Goal: Submit feedback/report problem

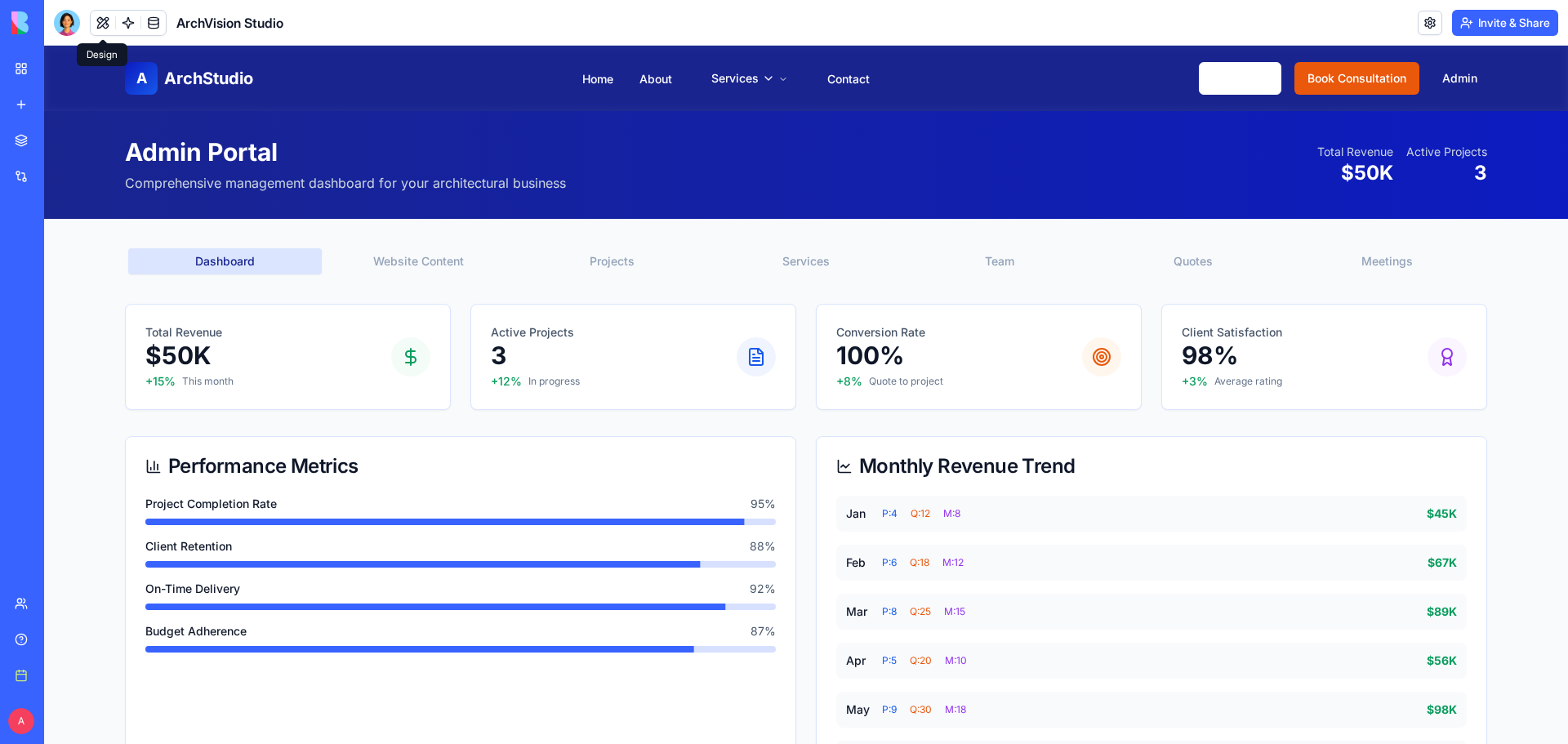
click at [105, 29] on button at bounding box center [103, 22] width 24 height 24
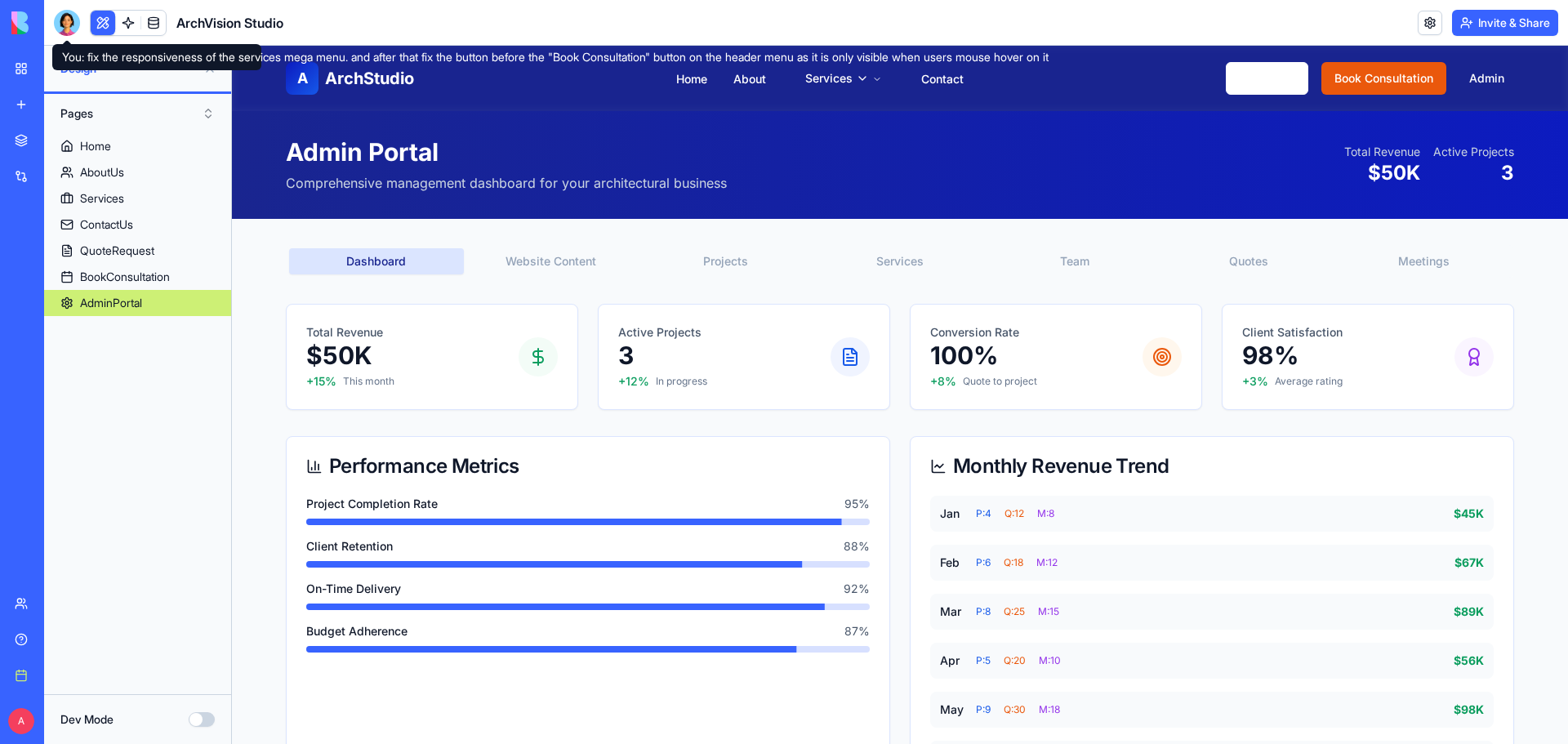
click at [61, 23] on div at bounding box center [67, 23] width 26 height 26
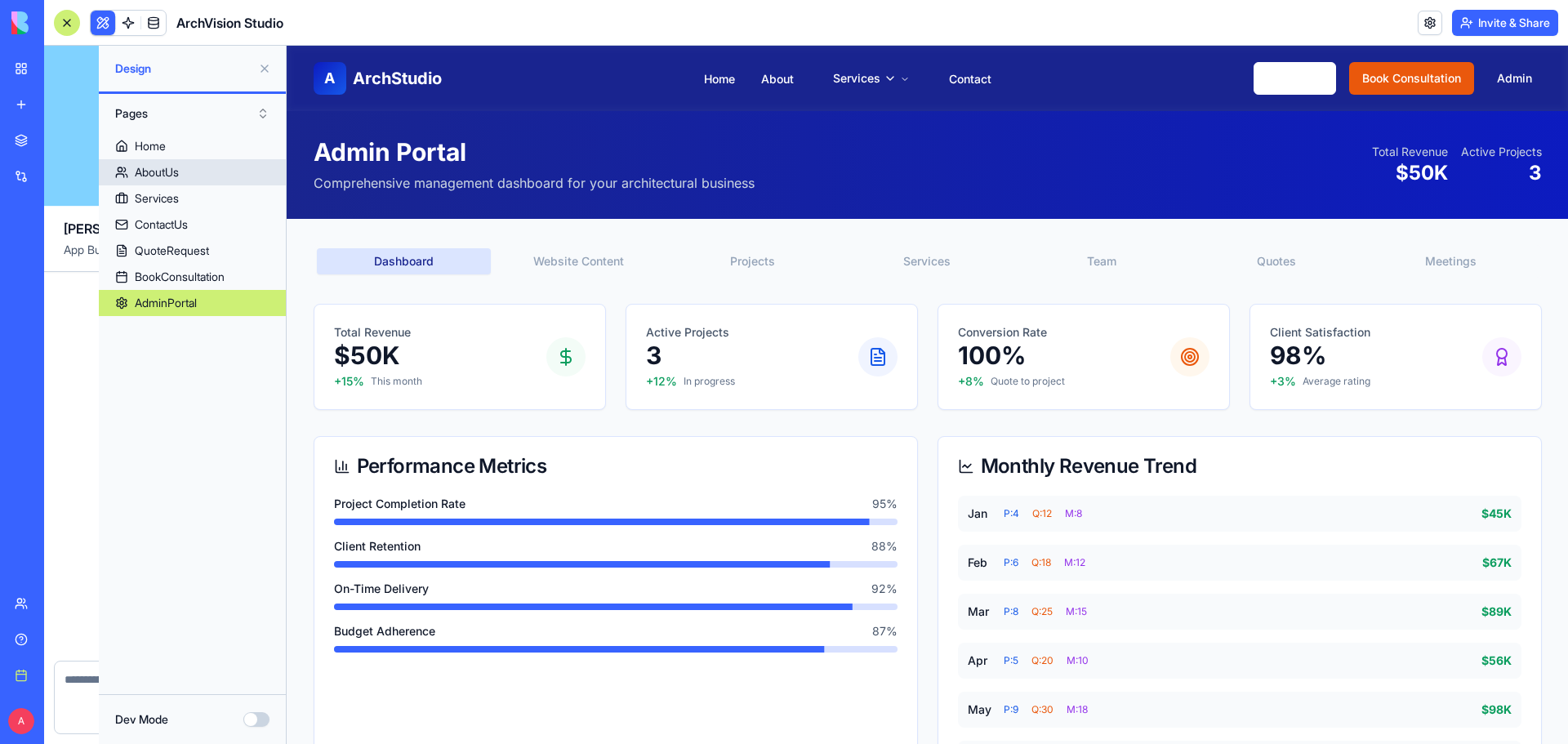
scroll to position [11920, 0]
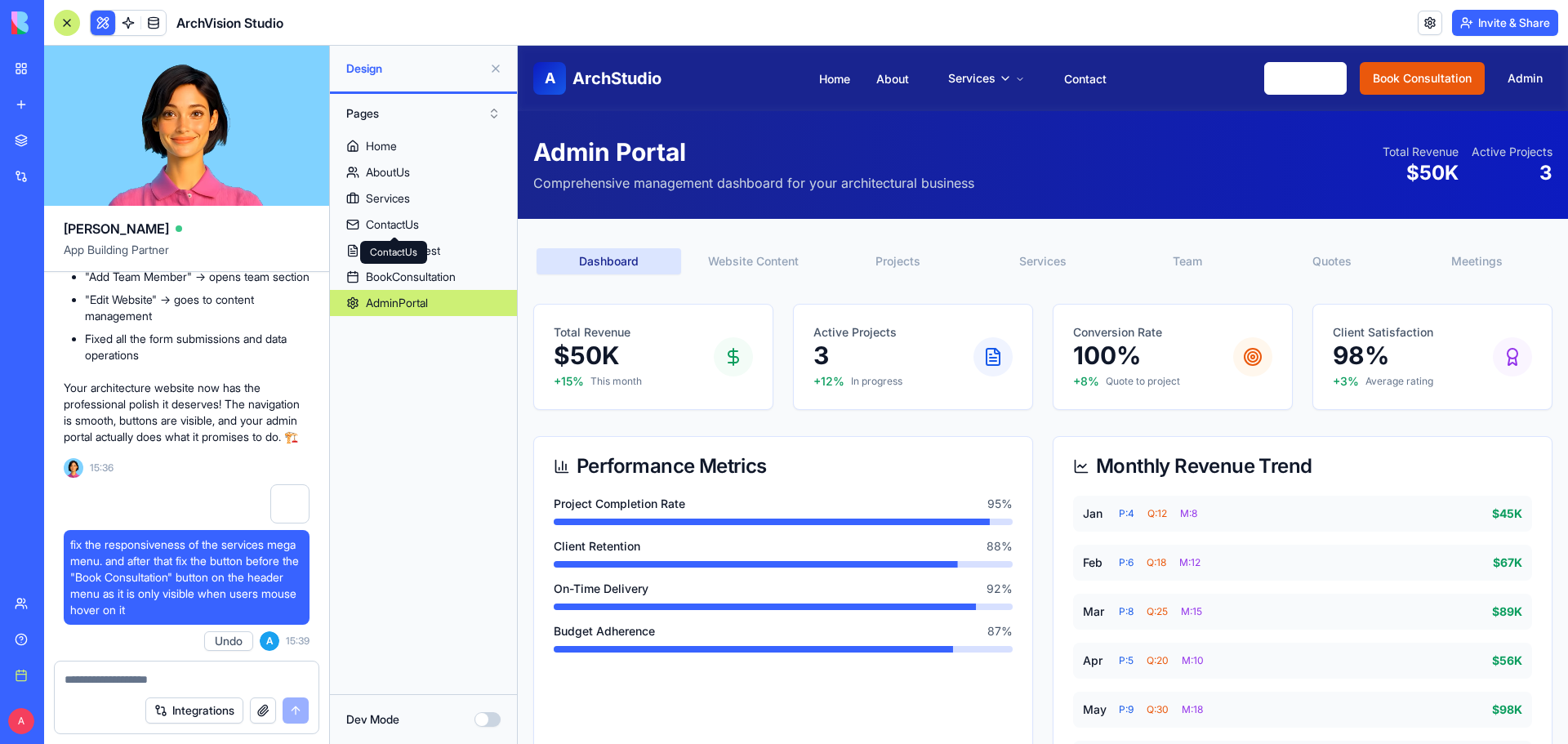
click at [116, 673] on textarea at bounding box center [186, 679] width 244 height 17
paste textarea "**********"
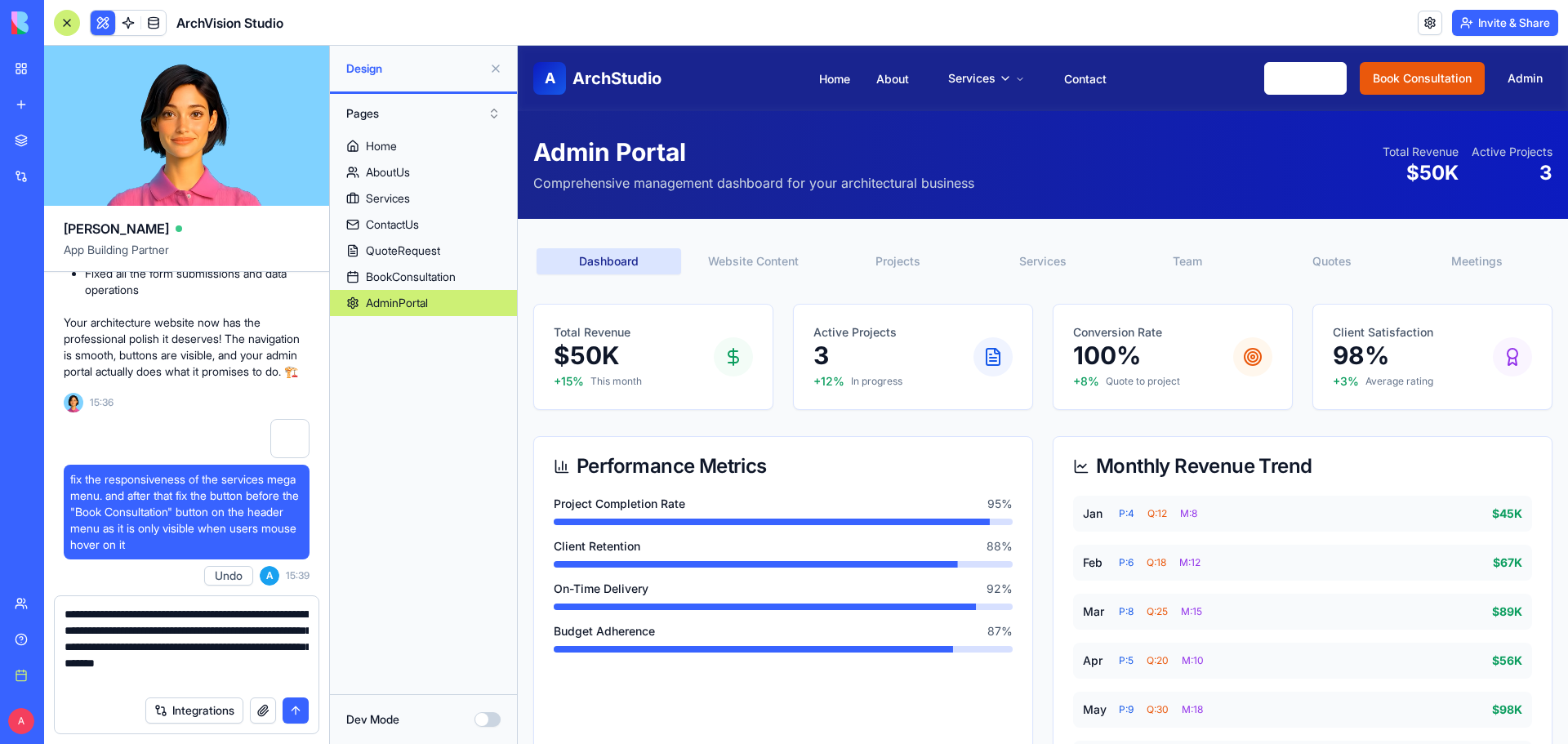
type textarea "**********"
click at [256, 709] on button "button" at bounding box center [263, 710] width 26 height 26
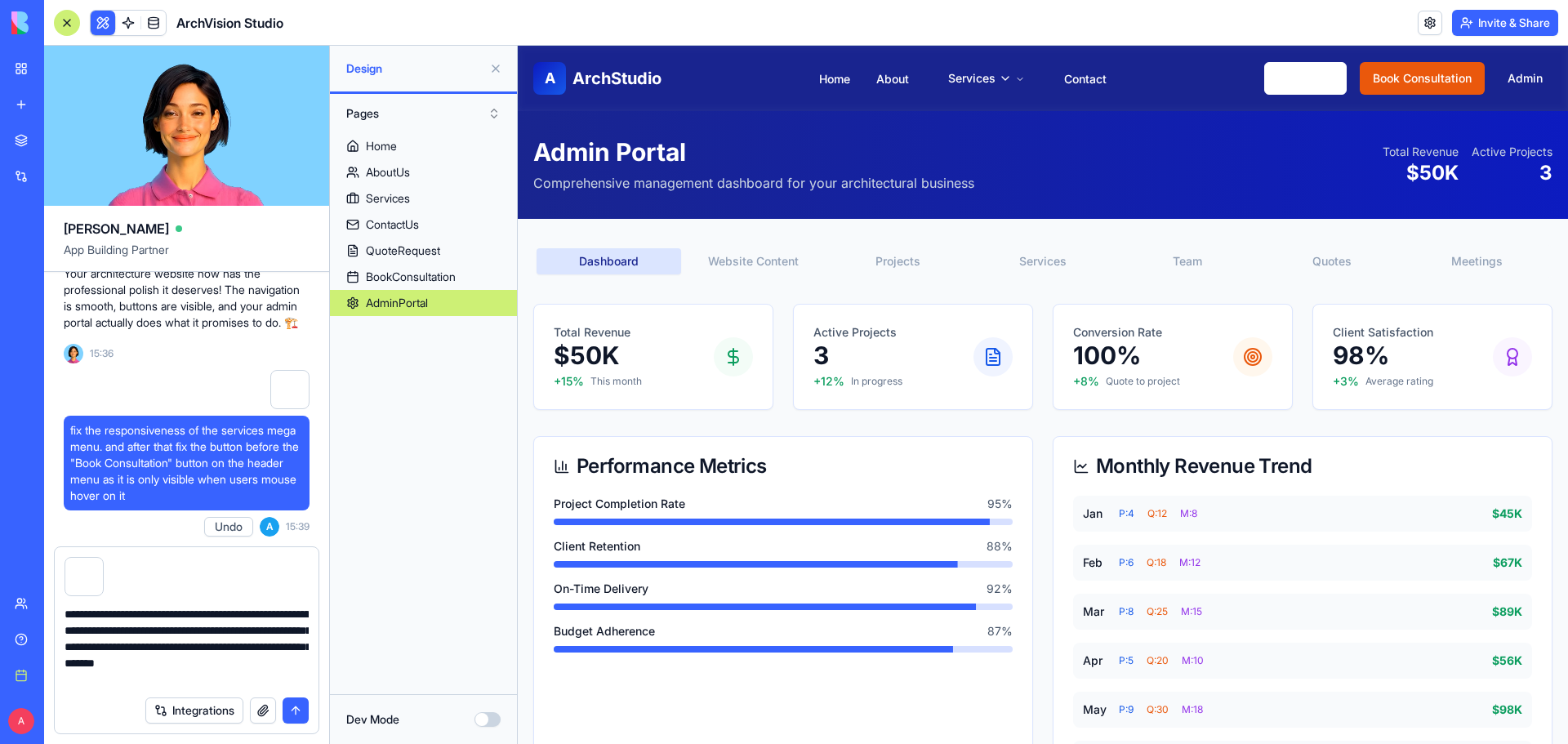
click at [300, 711] on button "submit" at bounding box center [296, 710] width 26 height 26
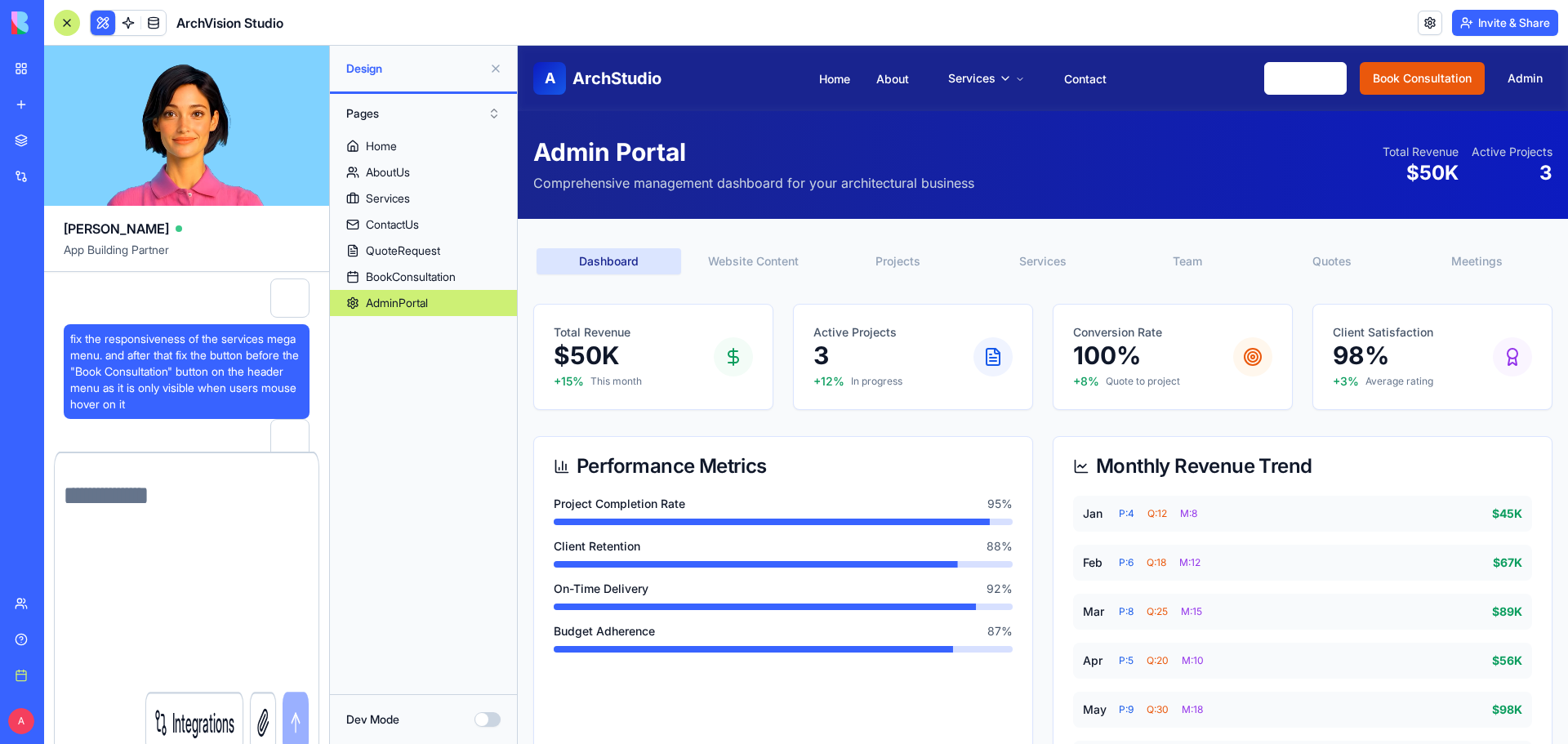
scroll to position [12060, 0]
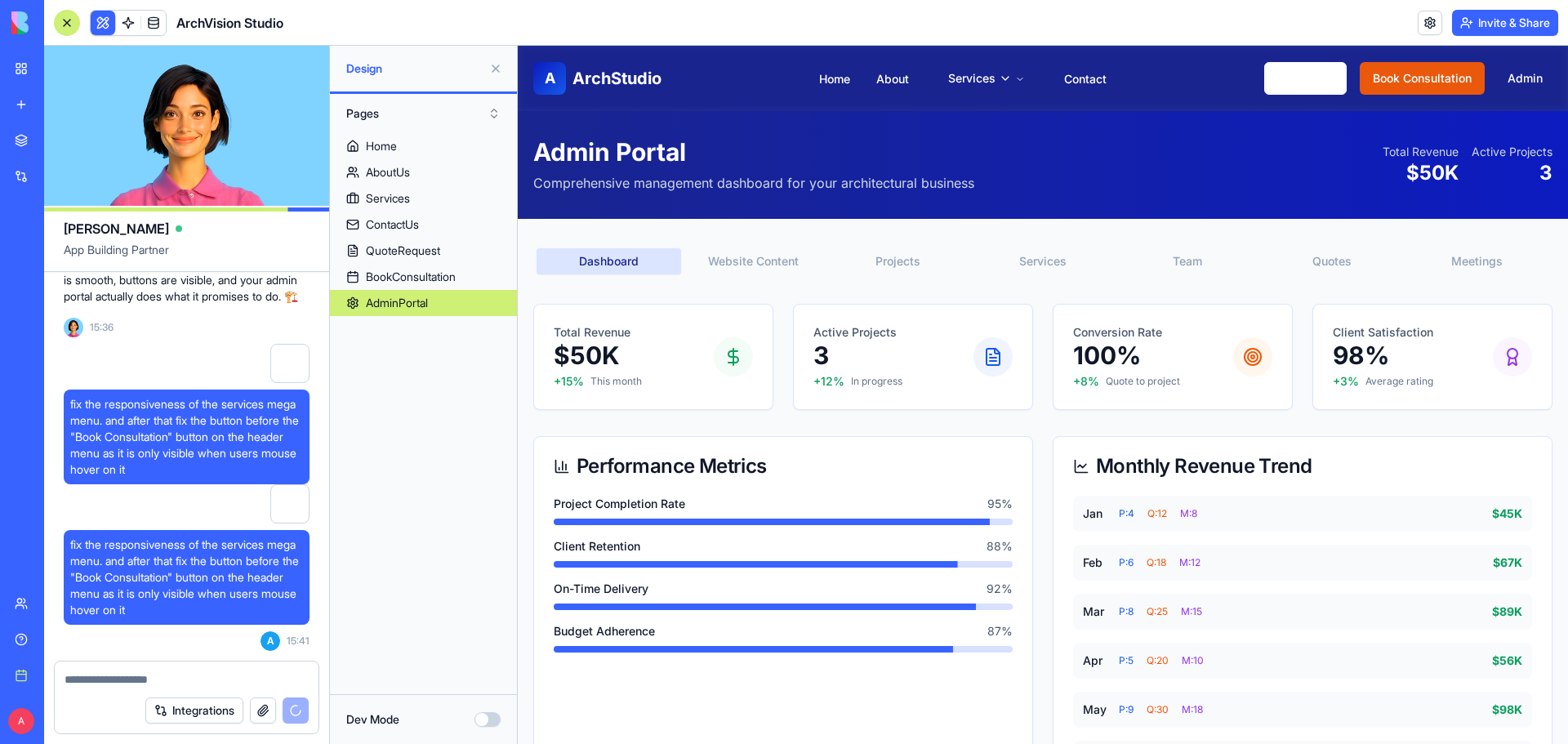
click at [909, 263] on button "Projects" at bounding box center [898, 261] width 145 height 26
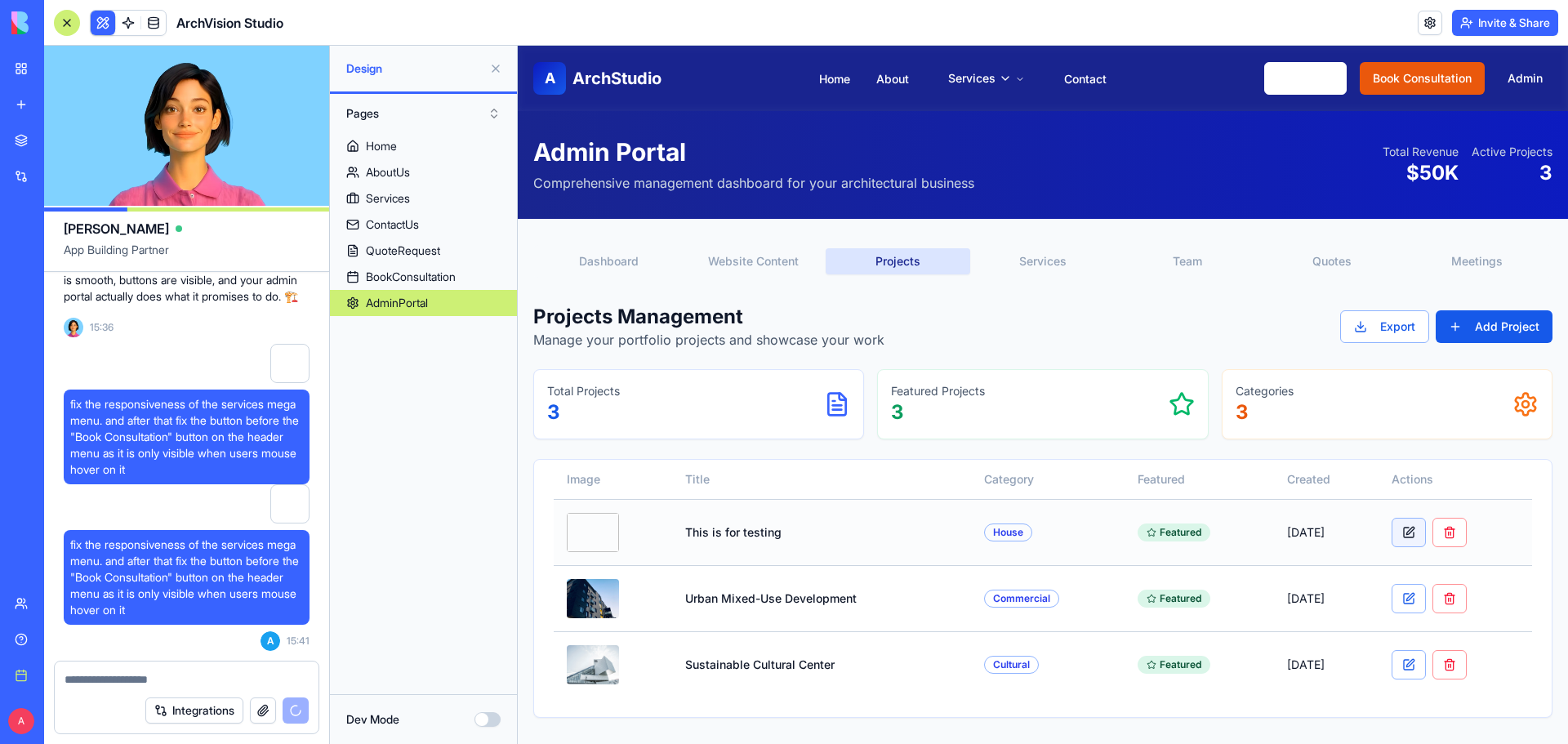
click at [1418, 535] on button at bounding box center [1408, 532] width 34 height 30
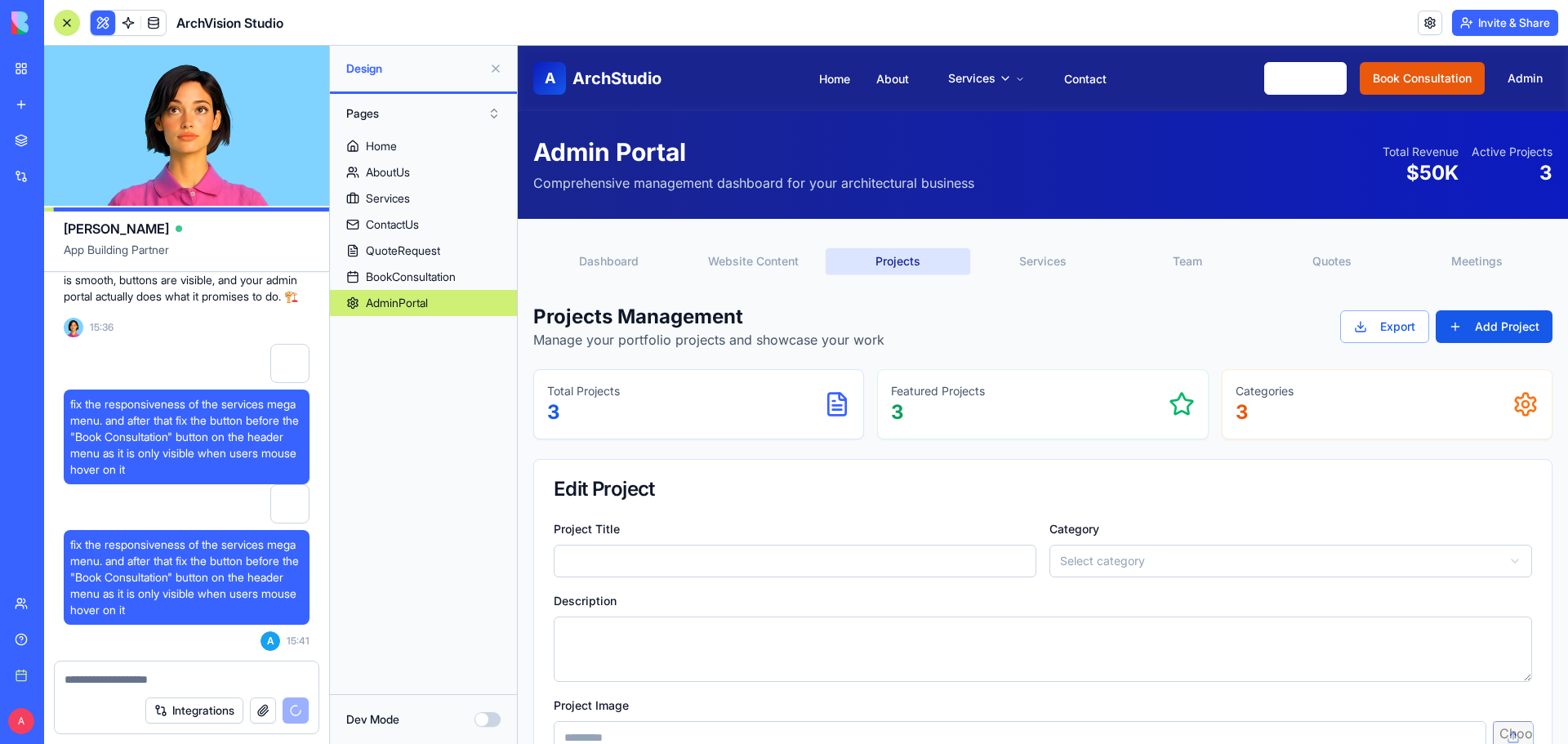
click at [1329, 257] on button "Quotes" at bounding box center [1333, 261] width 145 height 26
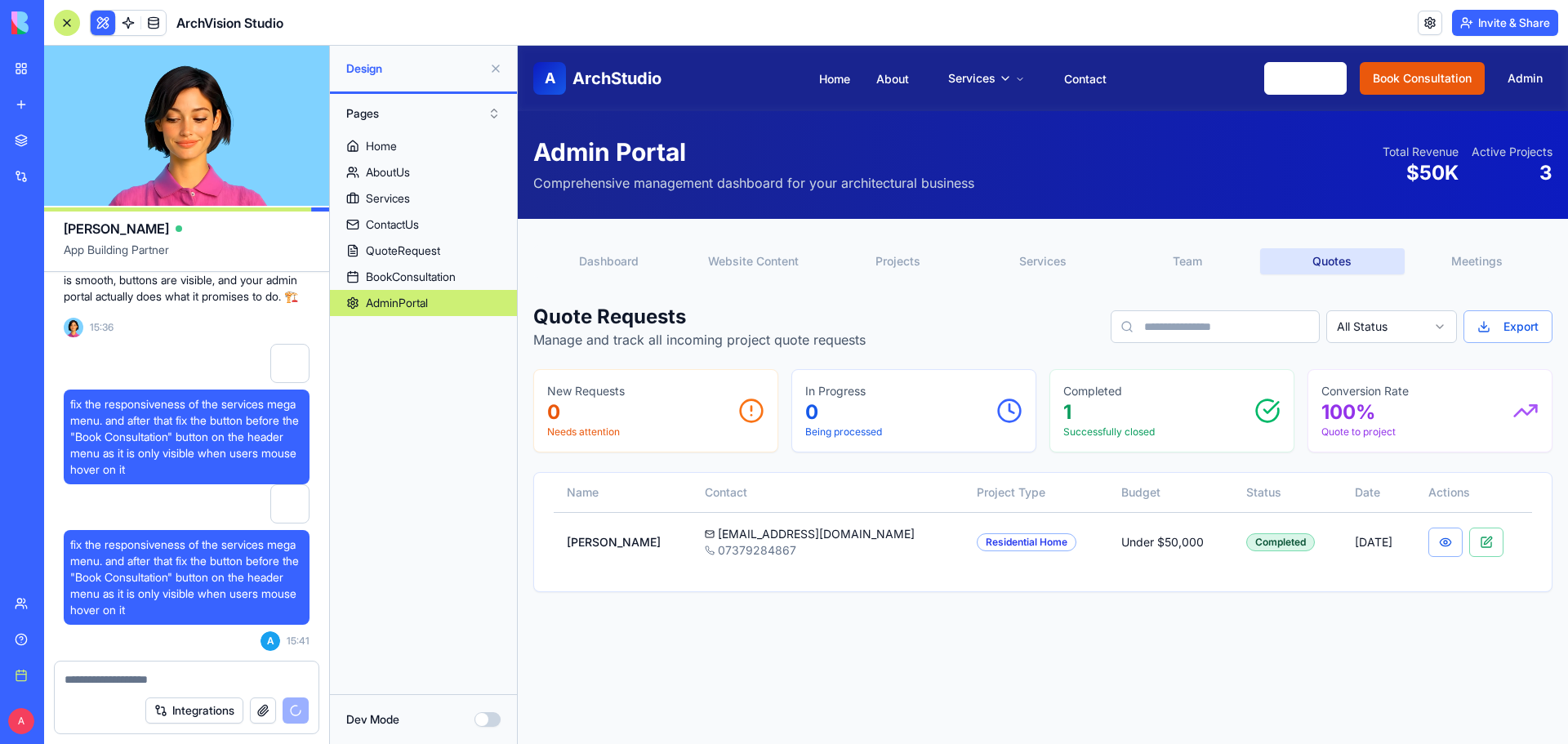
click at [1446, 266] on button "Meetings" at bounding box center [1477, 261] width 145 height 26
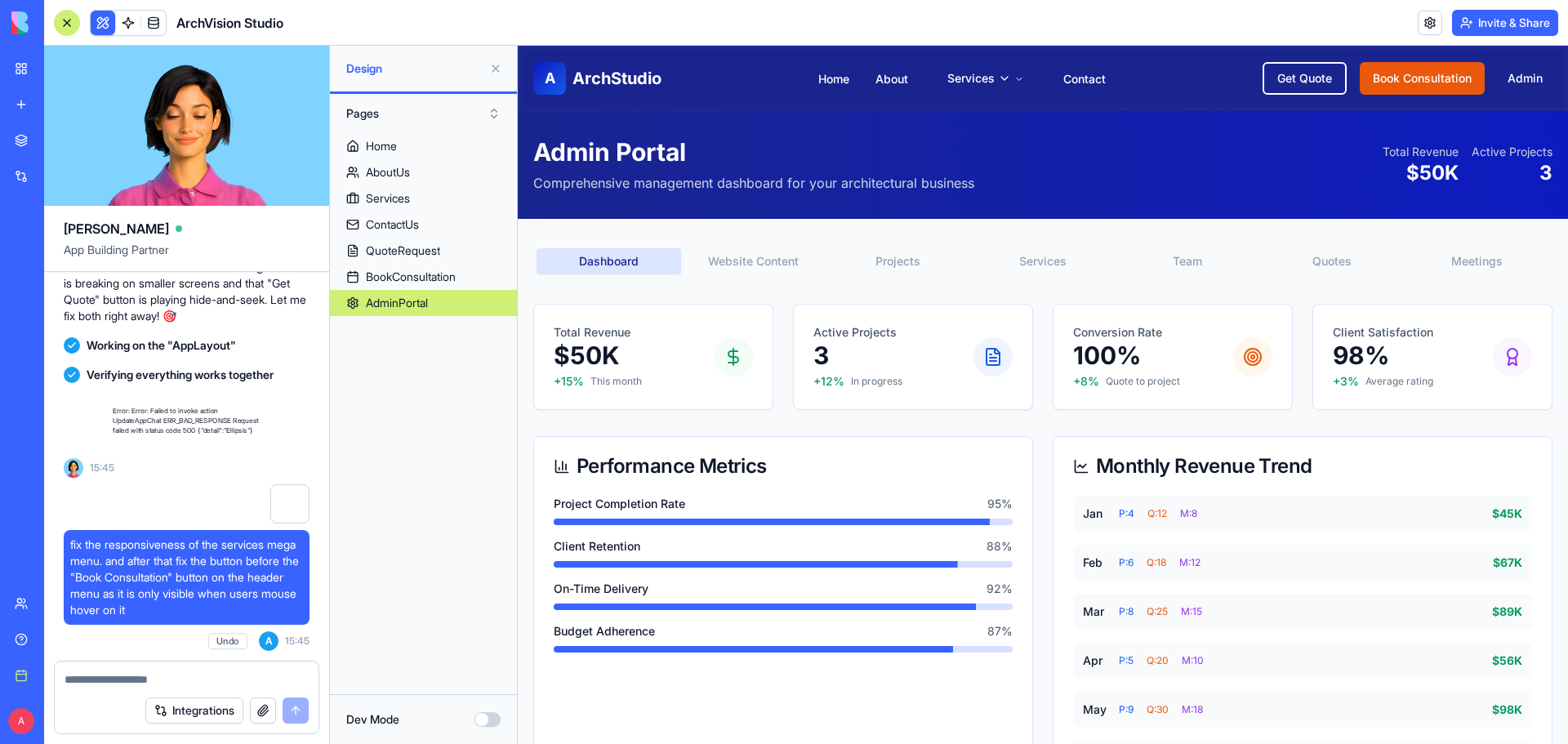
scroll to position [12197, 0]
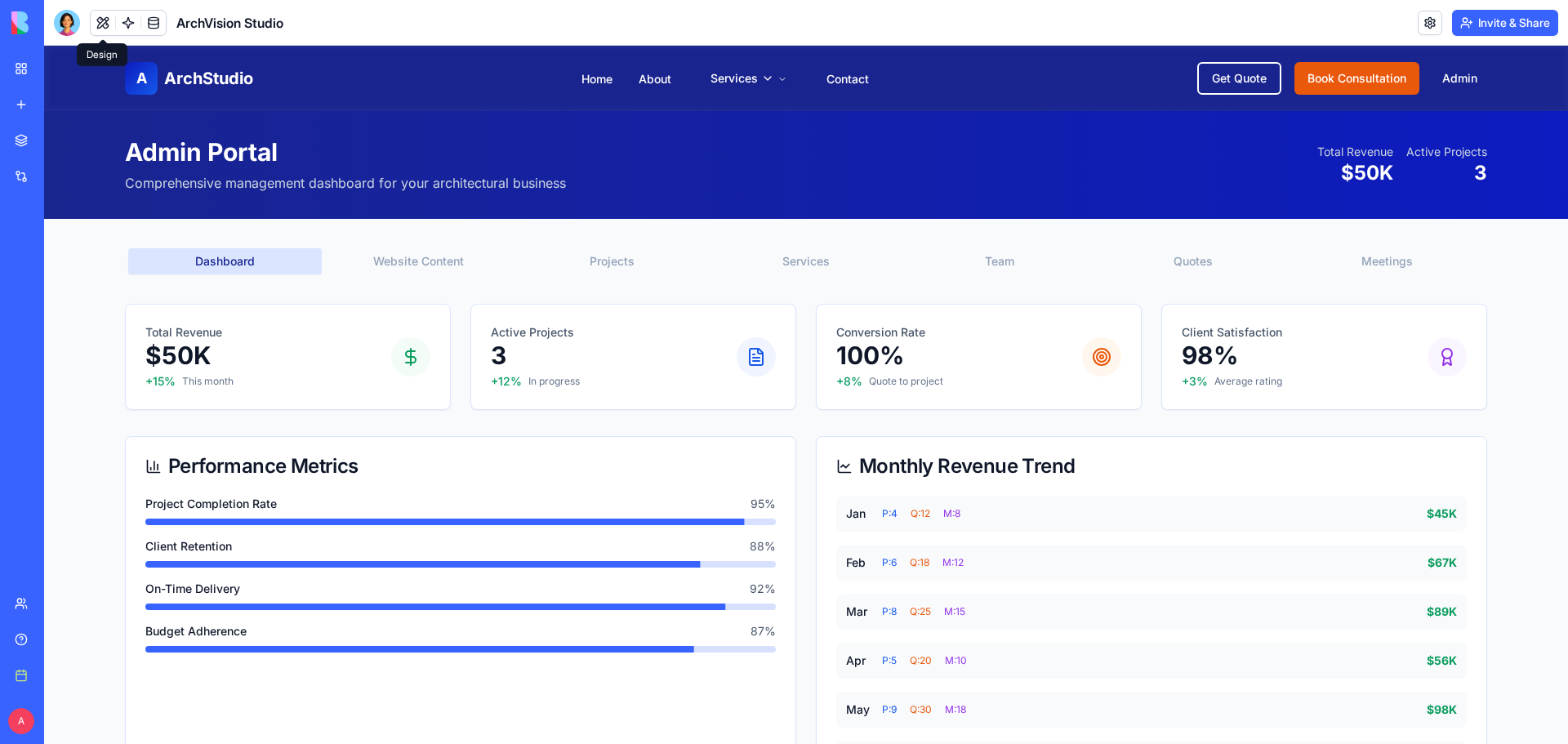
click at [103, 24] on button at bounding box center [103, 22] width 24 height 24
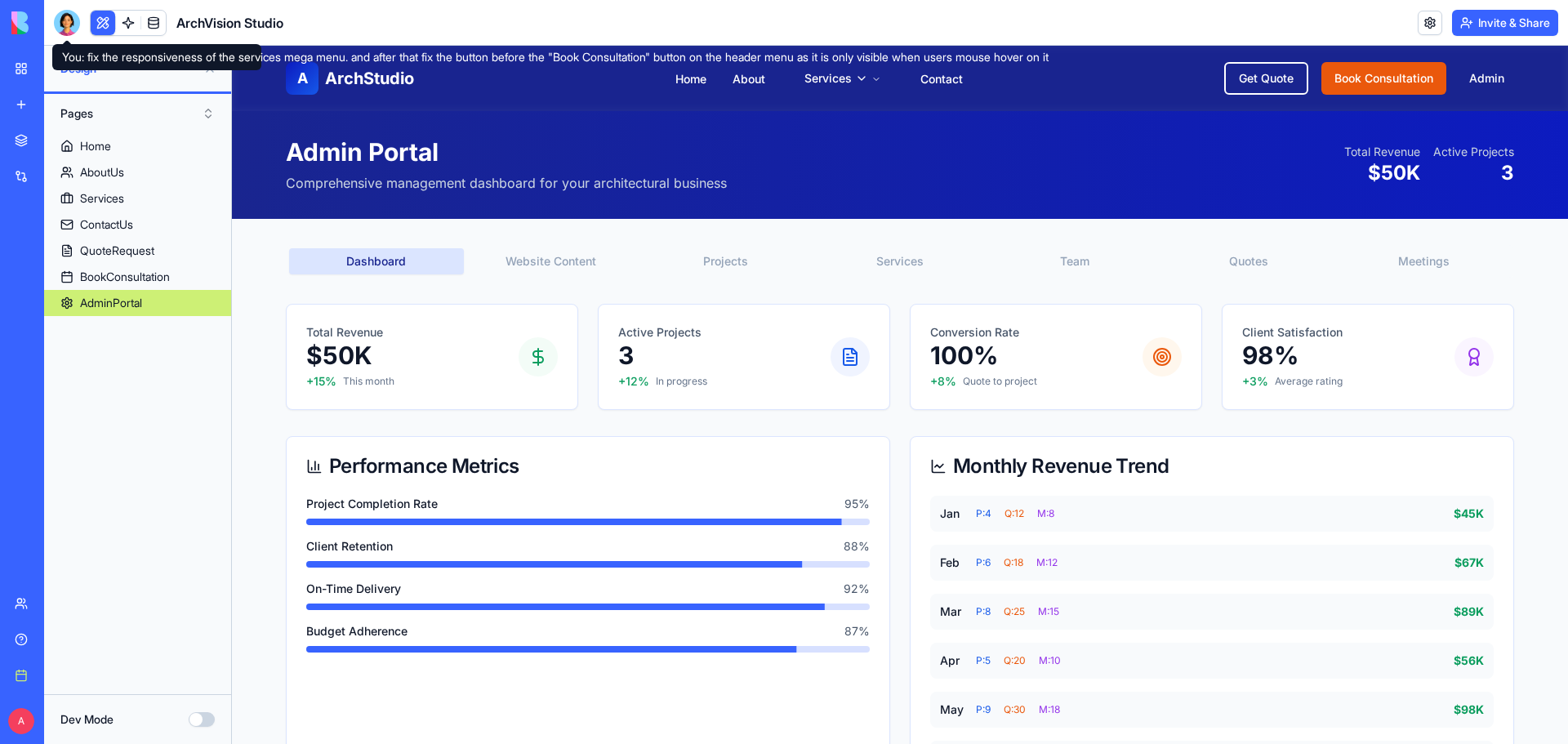
click at [63, 23] on div at bounding box center [67, 23] width 26 height 26
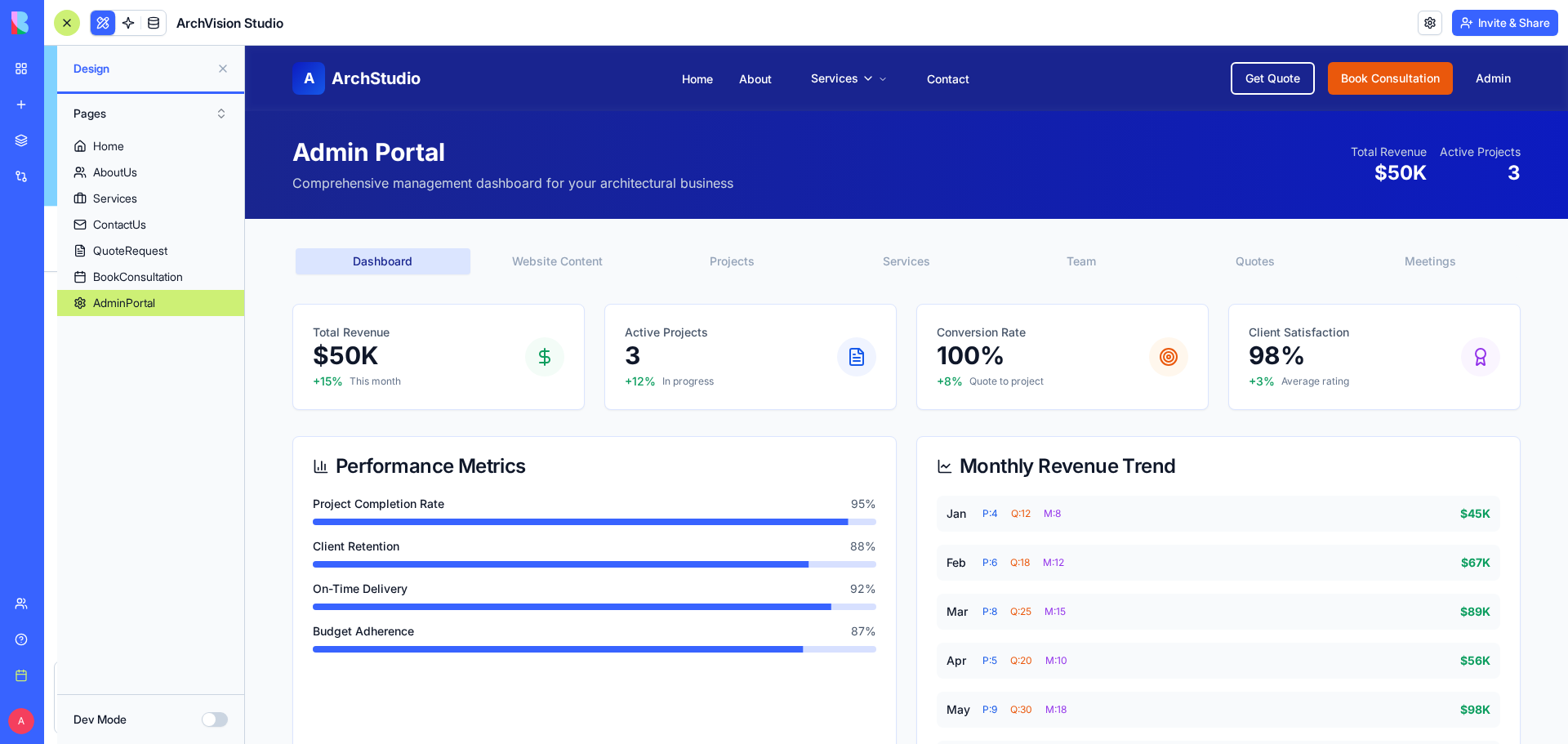
scroll to position [12291, 0]
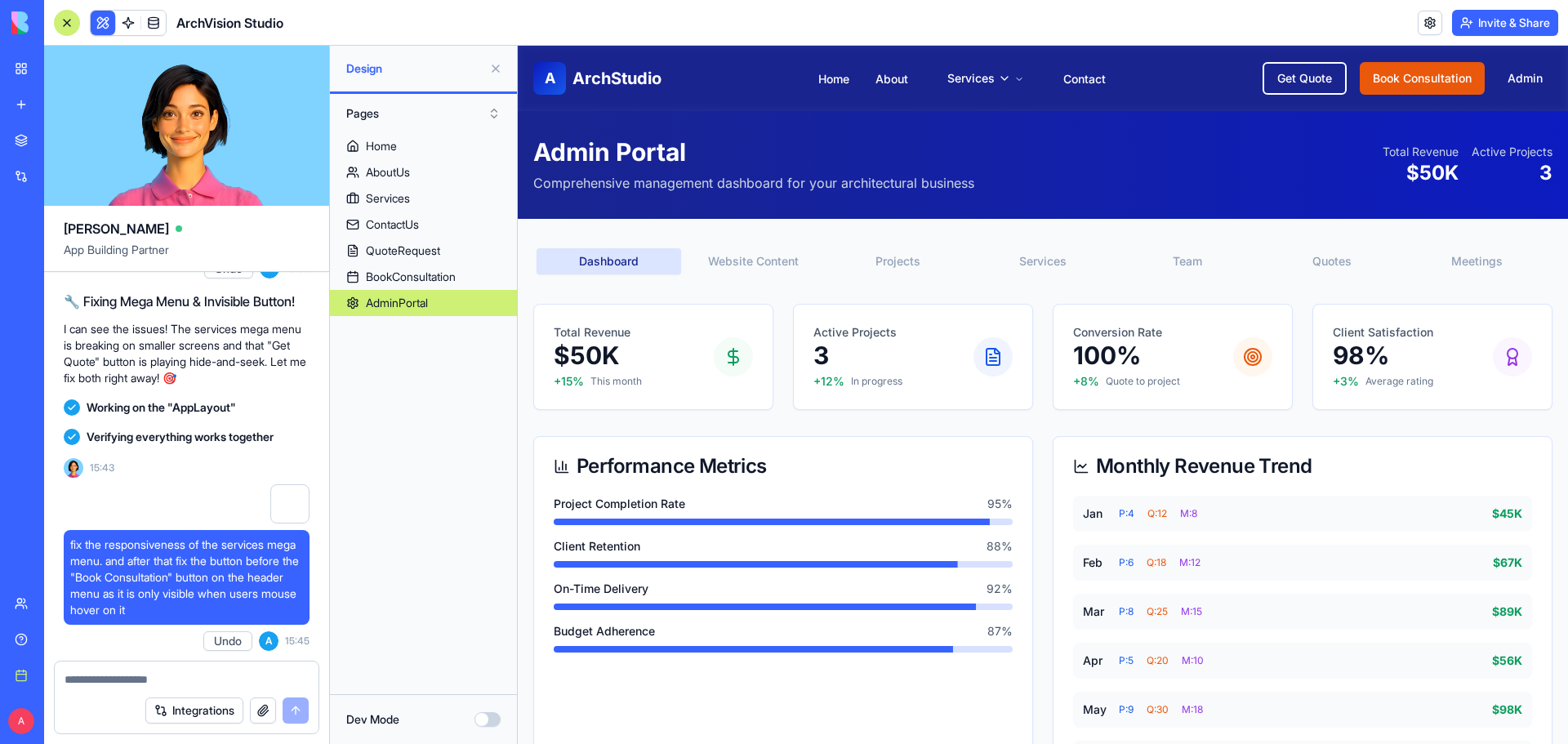
click at [131, 688] on div "Integrations" at bounding box center [187, 710] width 264 height 46
click at [131, 685] on textarea at bounding box center [186, 679] width 244 height 17
type textarea "**********"
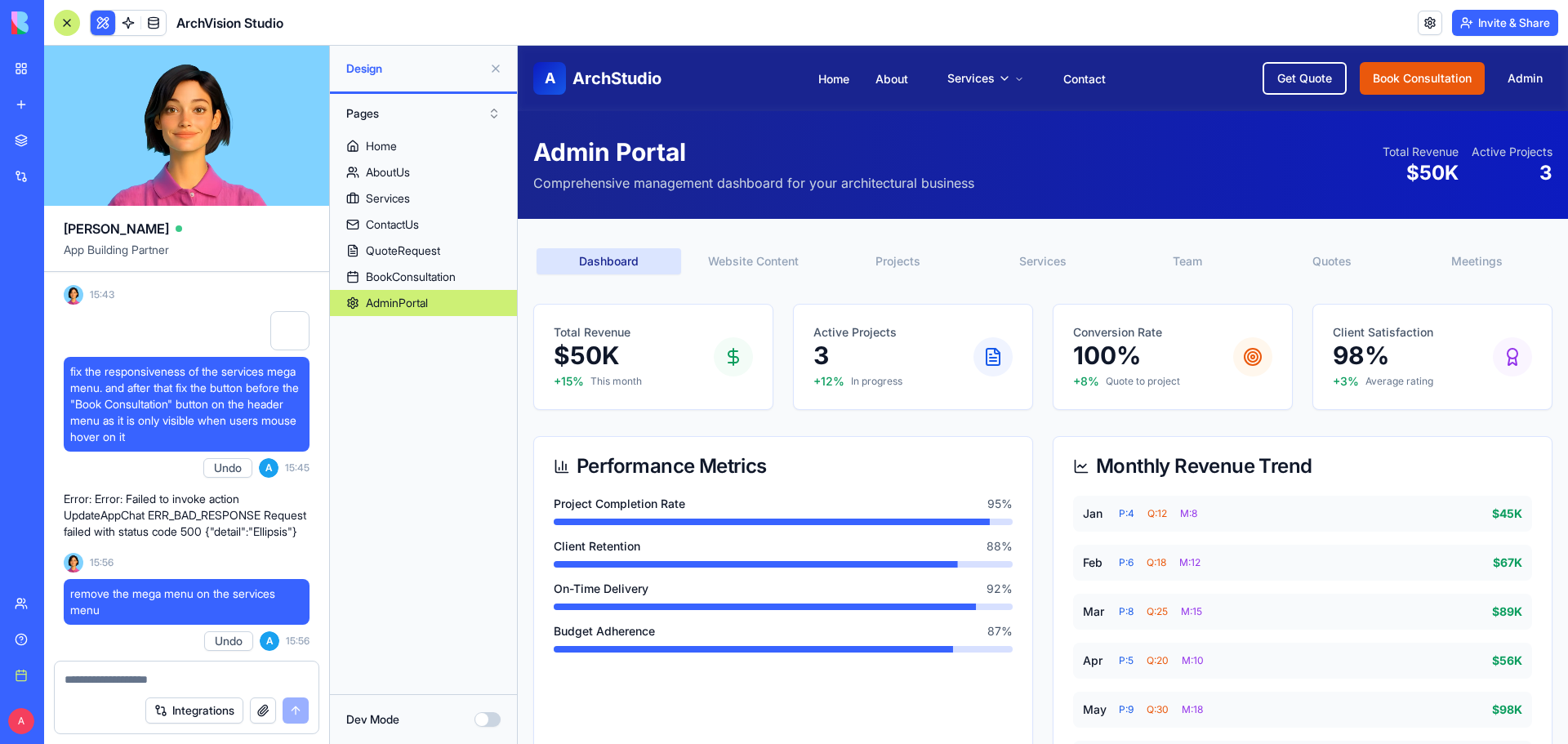
scroll to position [12481, 0]
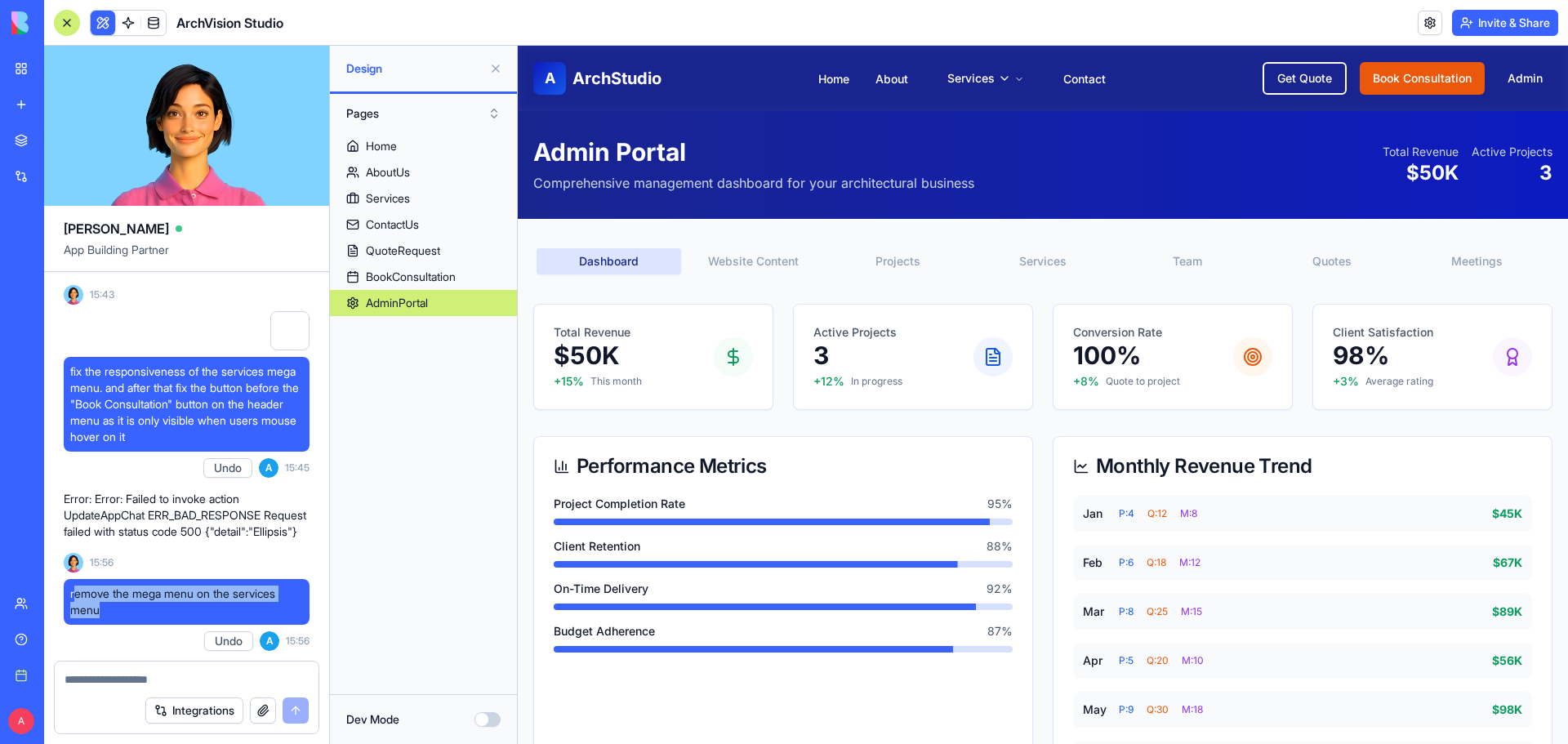
drag, startPoint x: 114, startPoint y: 605, endPoint x: 74, endPoint y: 584, distance: 45.2
click at [74, 584] on div "remove the mega menu on the services menu" at bounding box center [187, 601] width 245 height 46
drag, startPoint x: 71, startPoint y: 594, endPoint x: 109, endPoint y: 611, distance: 41.6
click at [109, 611] on span "remove the mega menu on the services menu" at bounding box center [187, 601] width 232 height 33
copy span "remove the mega menu on the services menu"
